Goal: Task Accomplishment & Management: Understand process/instructions

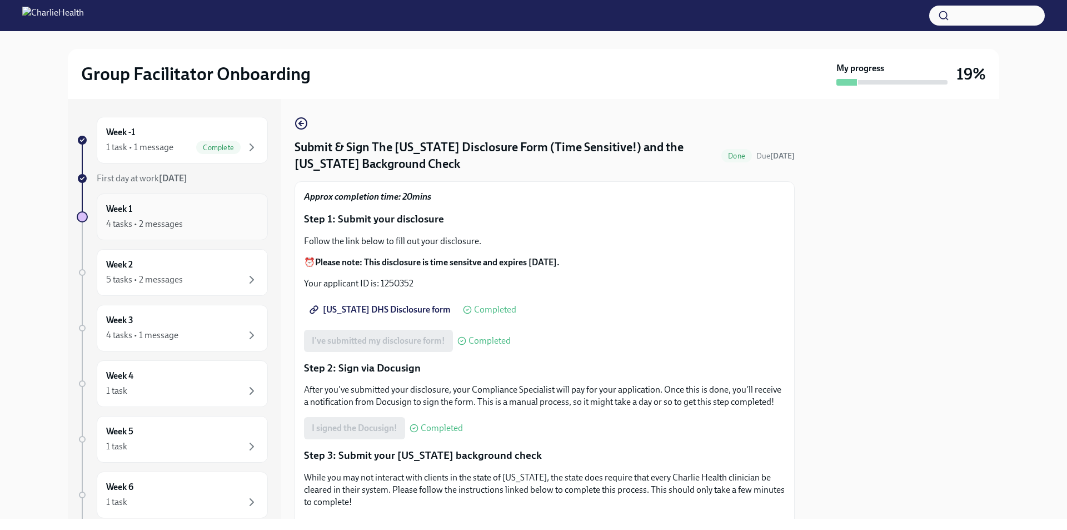
click at [171, 205] on div "Week 1 4 tasks • 2 messages" at bounding box center [182, 217] width 152 height 28
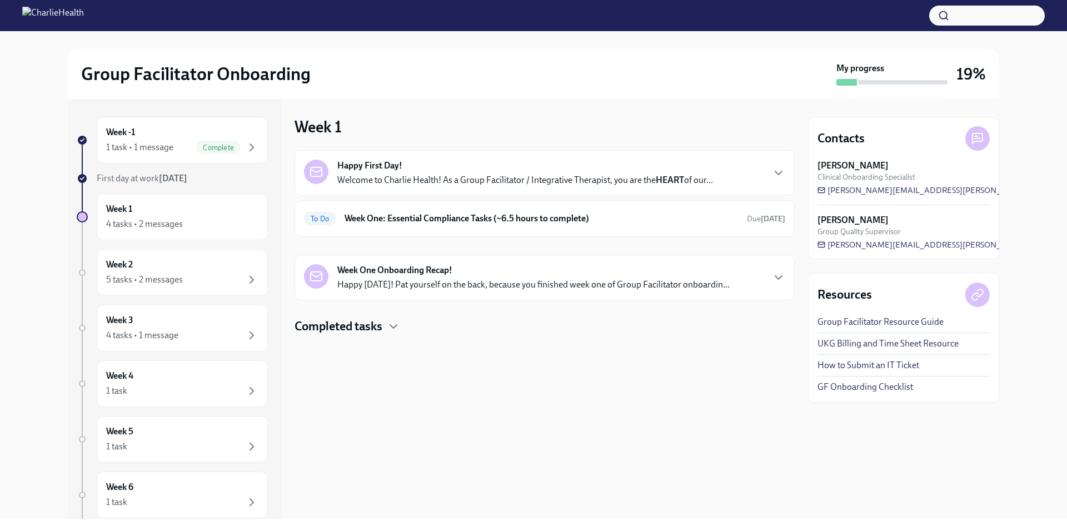
click at [385, 170] on strong "Happy First Day!" at bounding box center [369, 166] width 65 height 12
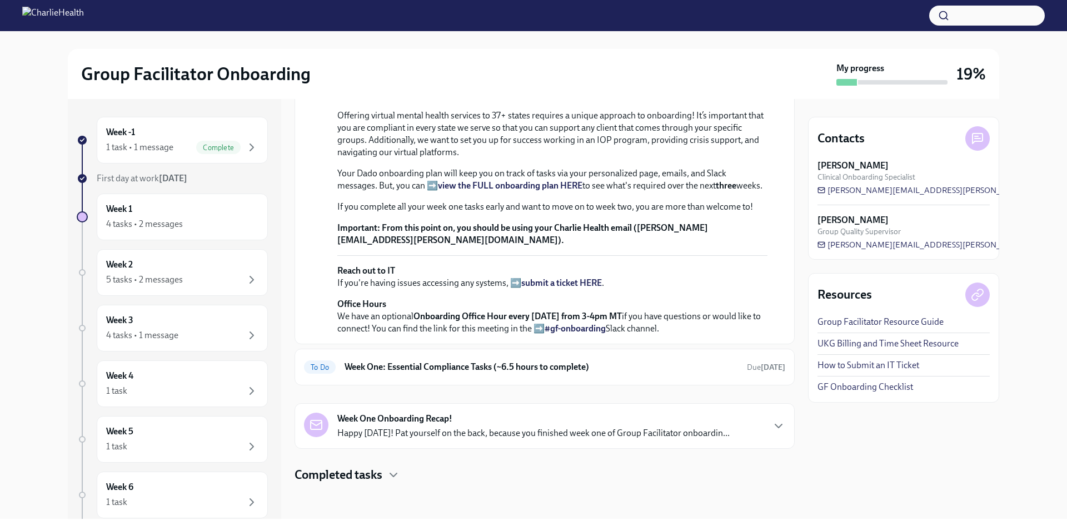
scroll to position [343, 0]
click at [561, 283] on strong "submit a ticket HERE" at bounding box center [561, 282] width 81 height 11
click at [180, 142] on div "1 task • 1 message Complete" at bounding box center [182, 147] width 152 height 13
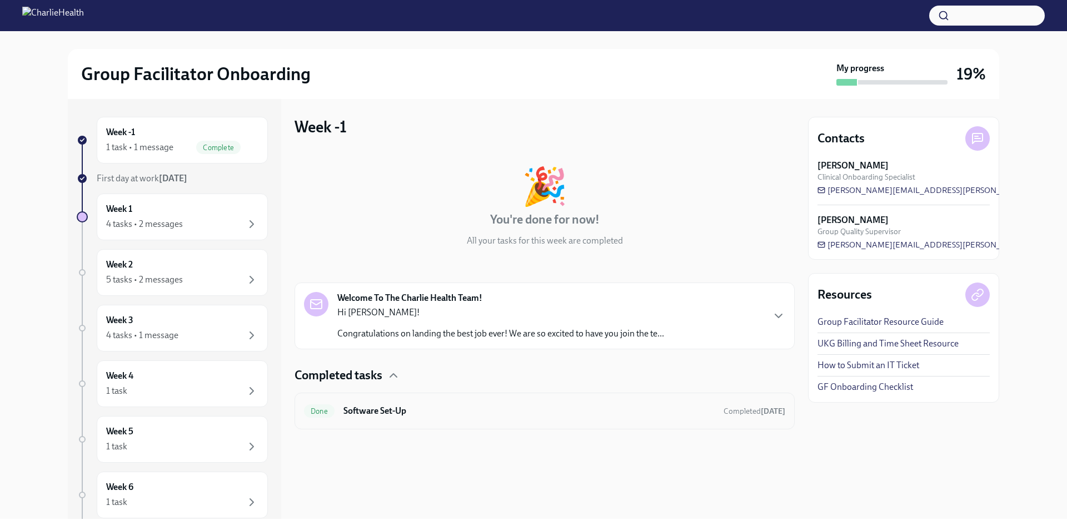
click at [359, 405] on h6 "Software Set-Up" at bounding box center [528, 411] width 371 height 12
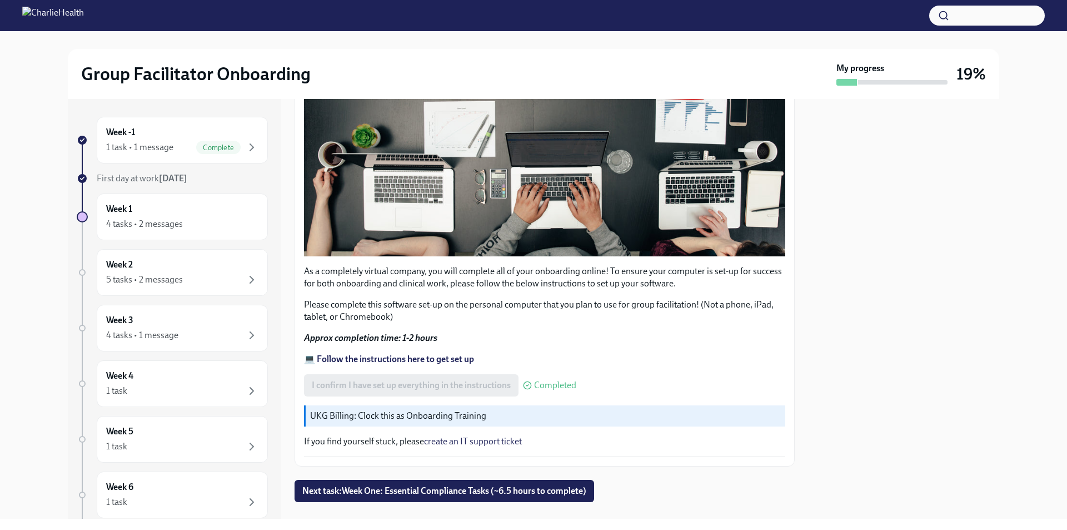
scroll to position [292, 0]
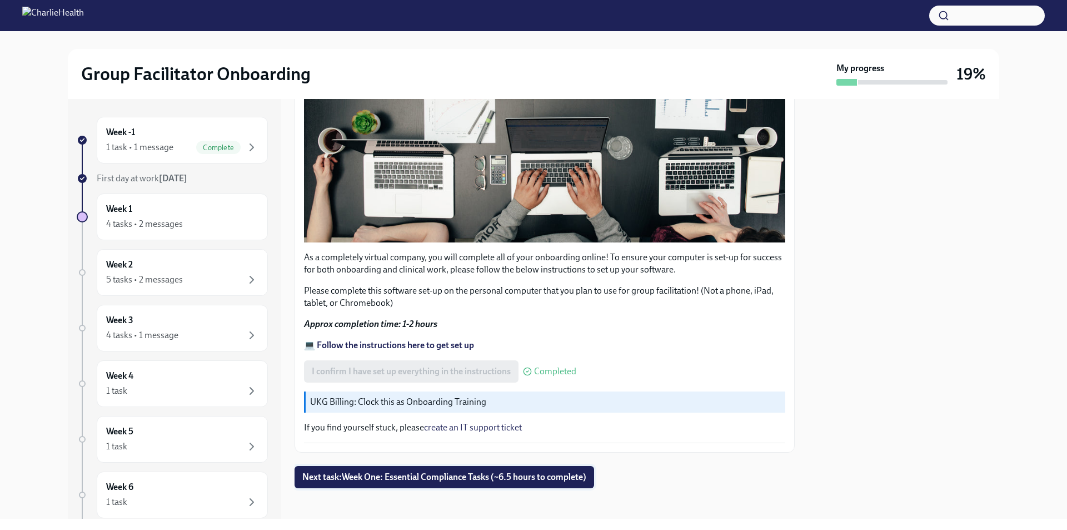
click at [436, 471] on span "Next task : Week One: Essential Compliance Tasks (~6.5 hours to complete)" at bounding box center [444, 476] width 284 height 11
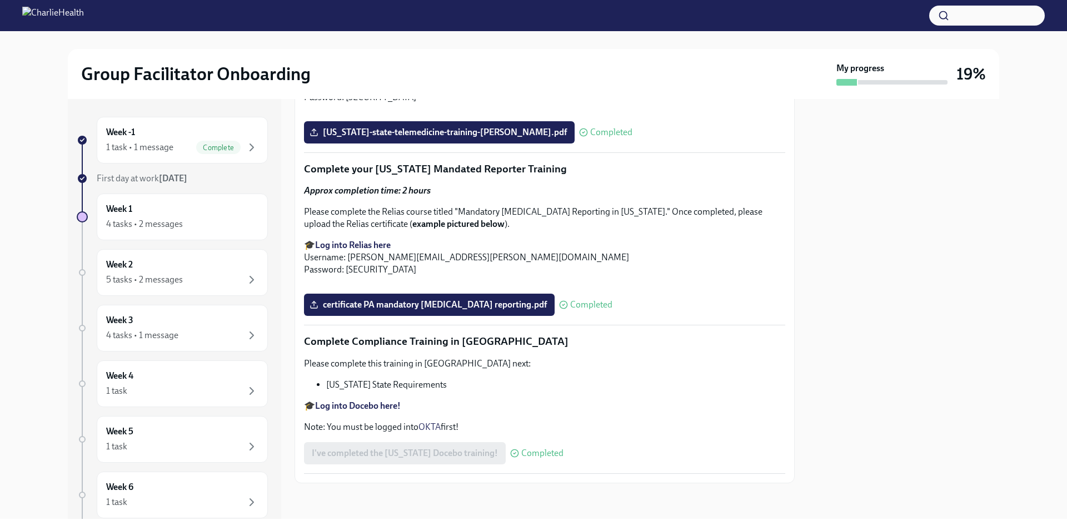
scroll to position [2378, 0]
click at [143, 208] on div "Week 1 4 tasks • 2 messages" at bounding box center [182, 217] width 152 height 28
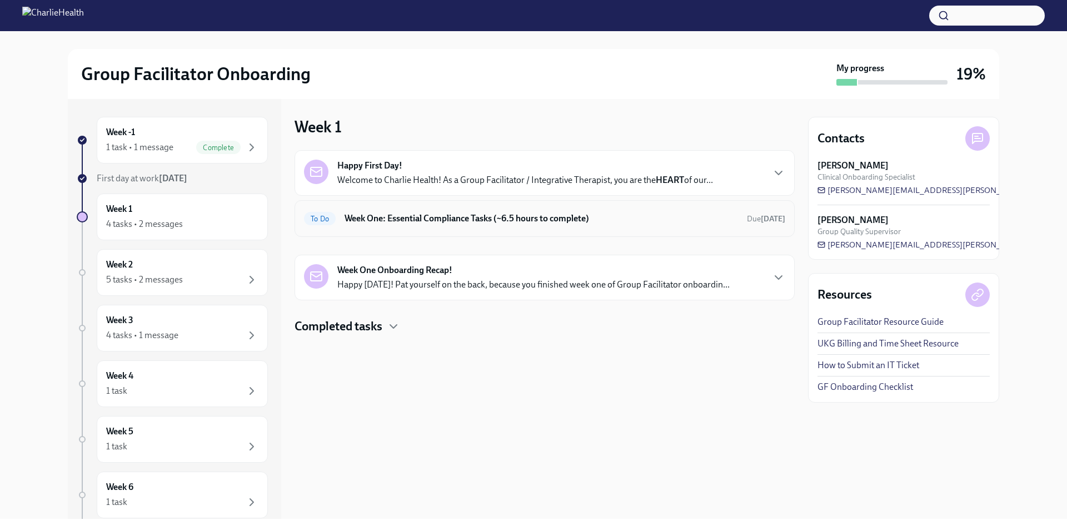
click at [450, 212] on div "To Do Week One: Essential Compliance Tasks (~6.5 hours to complete) Due [DATE]" at bounding box center [544, 219] width 481 height 18
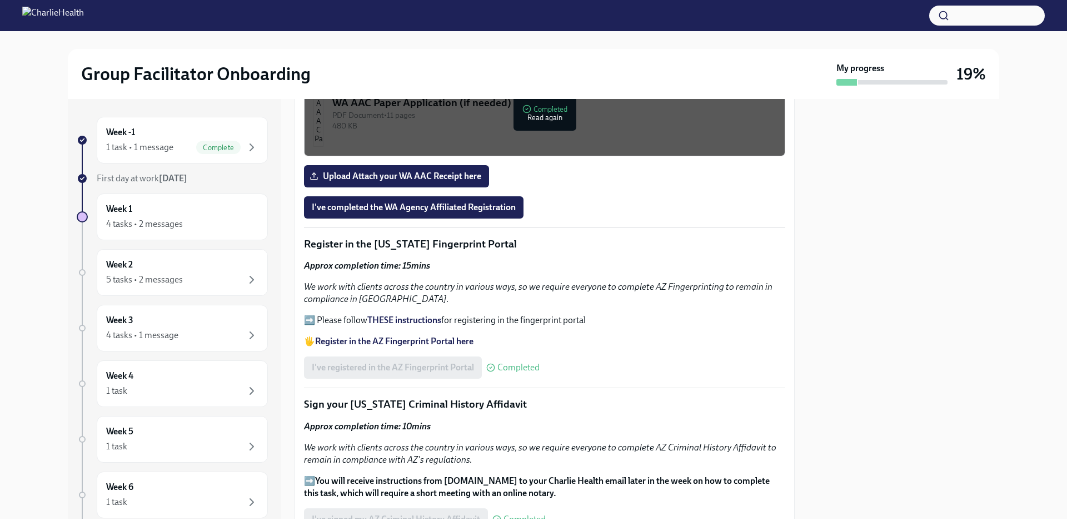
scroll to position [821, 0]
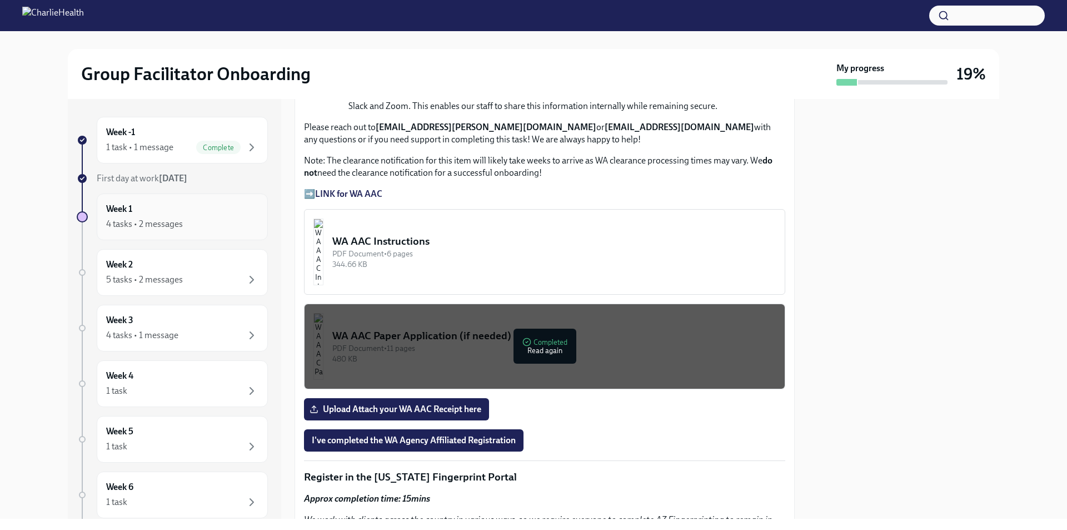
click at [216, 211] on div "Week 1 4 tasks • 2 messages" at bounding box center [182, 217] width 152 height 28
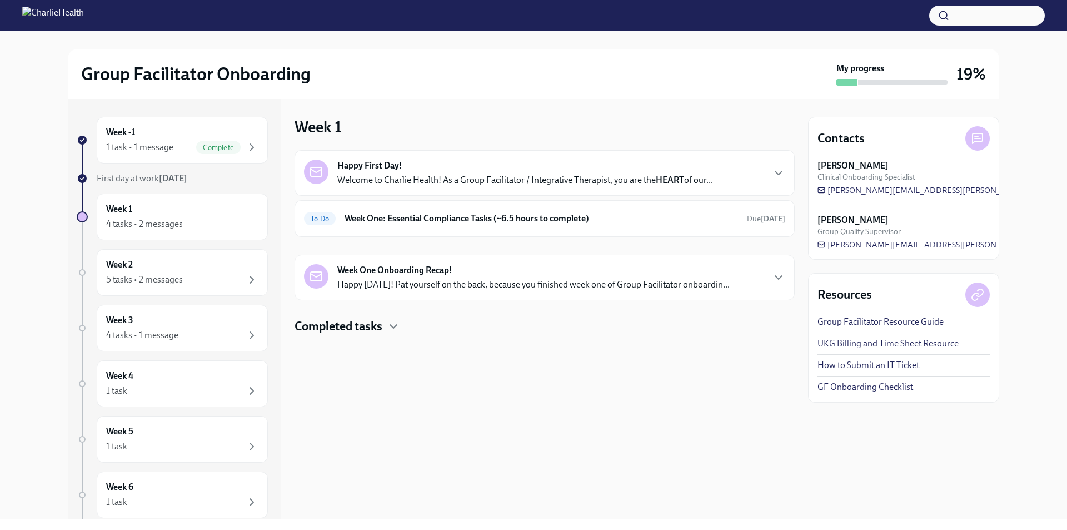
click at [216, 211] on div "Week 1 4 tasks • 2 messages" at bounding box center [182, 217] width 152 height 28
click at [409, 265] on strong "Week One Onboarding Recap!" at bounding box center [394, 270] width 115 height 12
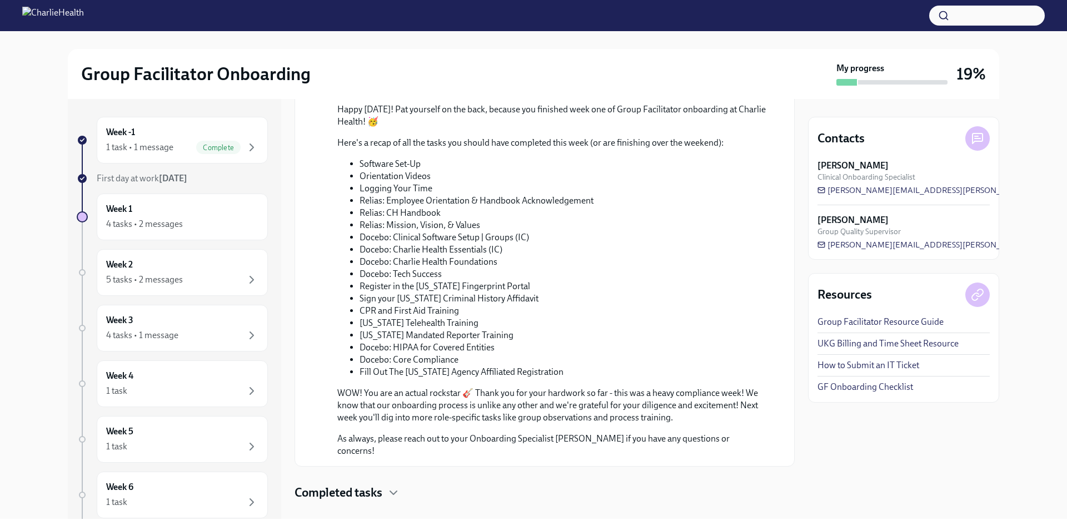
scroll to position [461, 0]
click at [362, 483] on h4 "Completed tasks" at bounding box center [339, 491] width 88 height 17
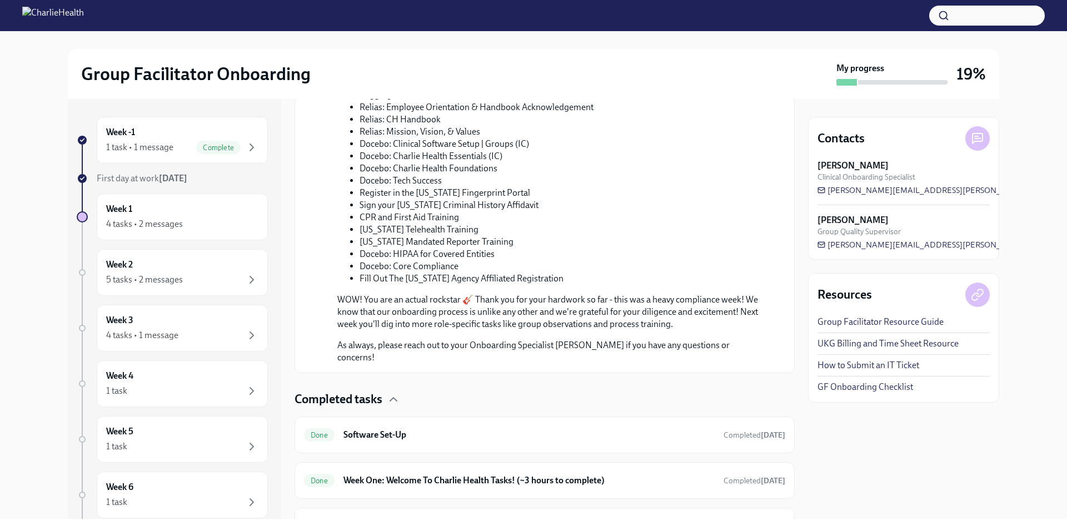
scroll to position [497, 0]
